Goal: Information Seeking & Learning: Learn about a topic

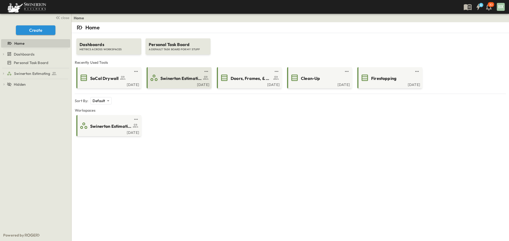
click at [189, 82] on div "Swinerton Estimating" at bounding box center [179, 78] width 58 height 8
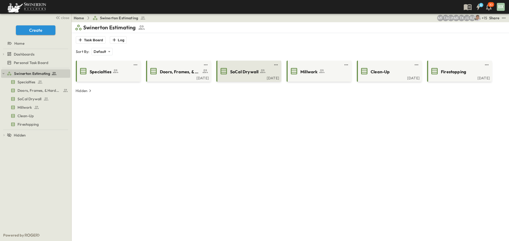
click at [239, 74] on span "SoCal Drywall" at bounding box center [244, 72] width 28 height 6
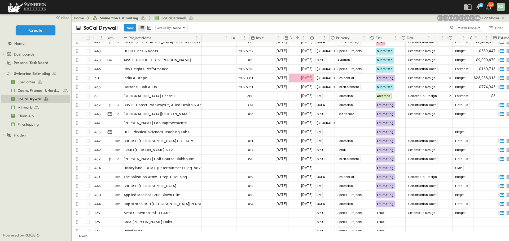
scroll to position [3889, 56]
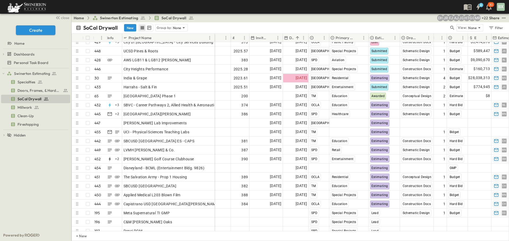
drag, startPoint x: 201, startPoint y: 39, endPoint x: 214, endPoint y: 40, distance: 13.5
click at [214, 40] on div at bounding box center [214, 37] width 5 height 15
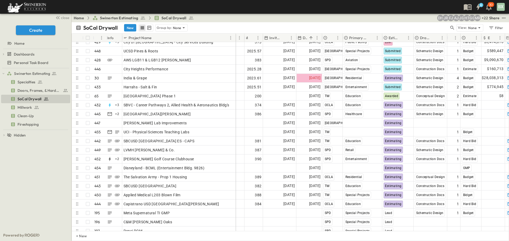
drag, startPoint x: 214, startPoint y: 40, endPoint x: 235, endPoint y: 38, distance: 21.0
click at [235, 38] on div at bounding box center [235, 37] width 5 height 15
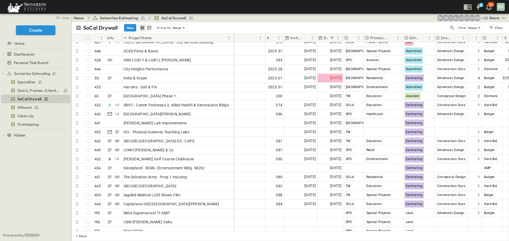
click at [233, 38] on div at bounding box center [233, 37] width 5 height 15
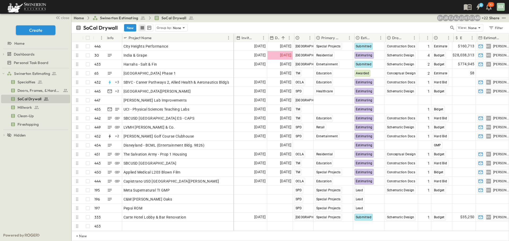
scroll to position [3916, 99]
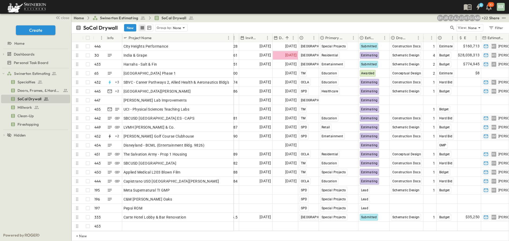
drag, startPoint x: 260, startPoint y: 227, endPoint x: 217, endPoint y: 229, distance: 43.2
click at [217, 229] on div "UCSD Pines & Roots 448 OPEN UCSD Pines & Roots AWS LGB11 & LGB12 [PERSON_NAME] …" at bounding box center [290, 136] width 437 height 189
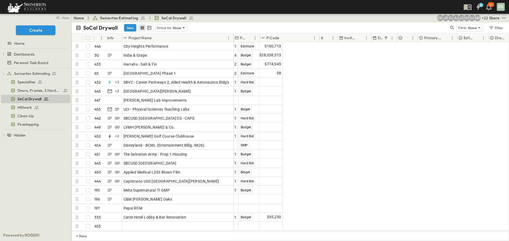
scroll to position [3916, 0]
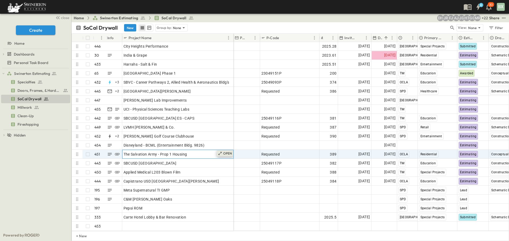
click at [221, 152] on icon at bounding box center [220, 154] width 4 height 4
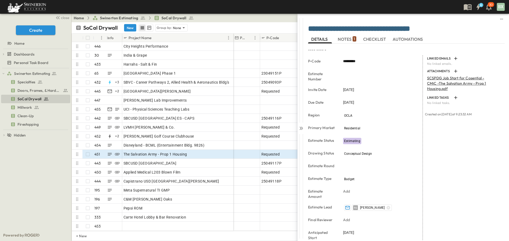
click at [347, 38] on span "NOTES 1" at bounding box center [347, 39] width 18 height 5
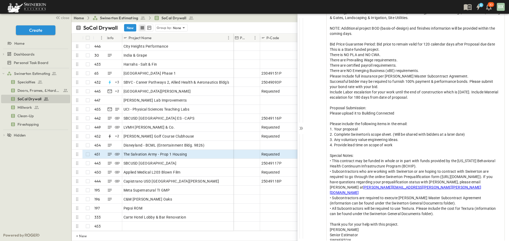
scroll to position [159, 0]
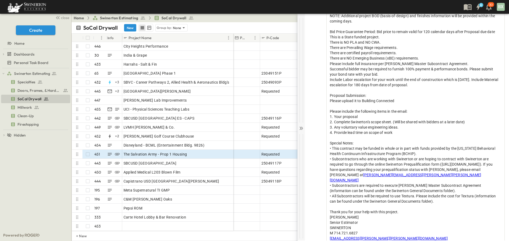
click at [302, 141] on div at bounding box center [300, 186] width 7 height 105
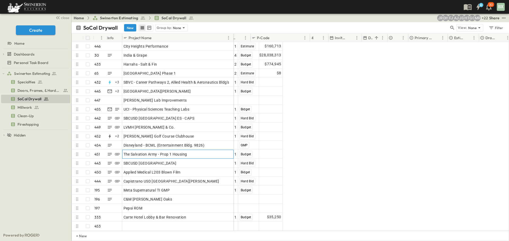
scroll to position [3916, 0]
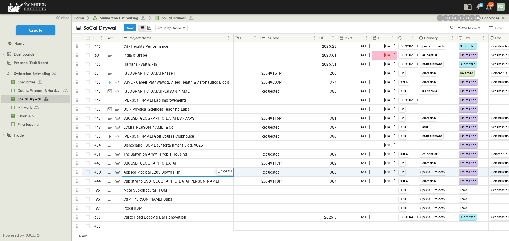
click at [201, 171] on div "Applied Medical L203 Blown Film" at bounding box center [178, 172] width 109 height 7
click at [225, 170] on p "OPEN" at bounding box center [227, 172] width 9 height 4
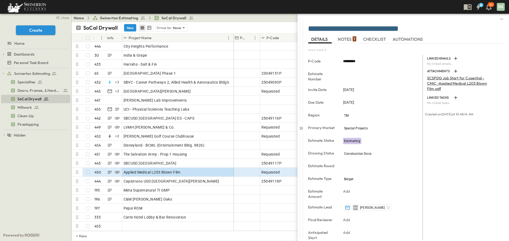
click at [344, 40] on span "NOTES 1" at bounding box center [347, 39] width 18 height 5
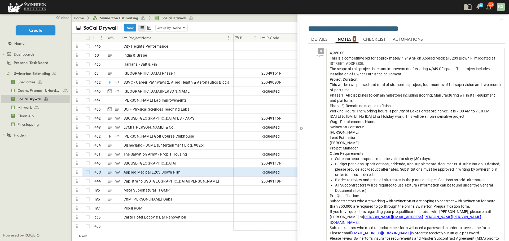
scroll to position [24, 0]
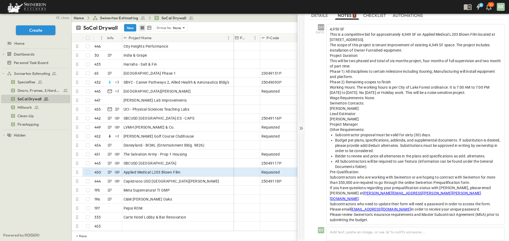
click at [302, 134] on div at bounding box center [300, 186] width 7 height 105
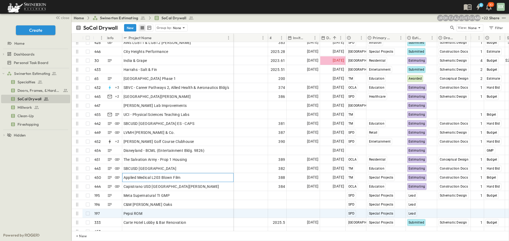
scroll to position [3916, 51]
